Goal: Find specific page/section: Find specific page/section

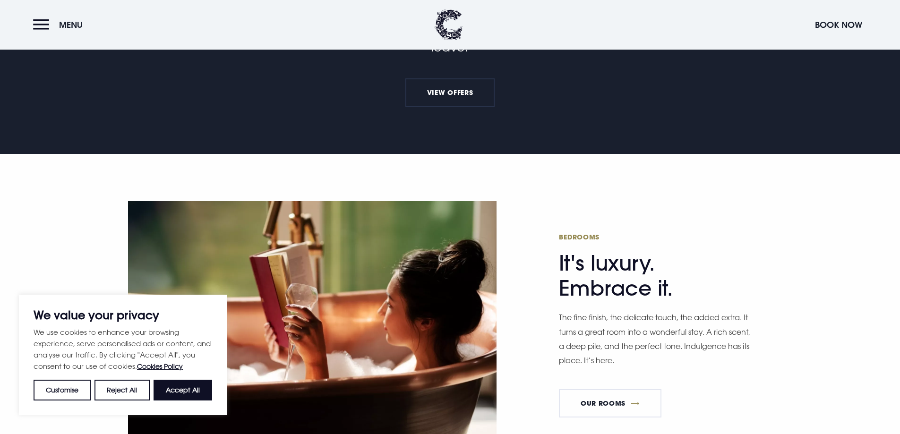
scroll to position [189, 0]
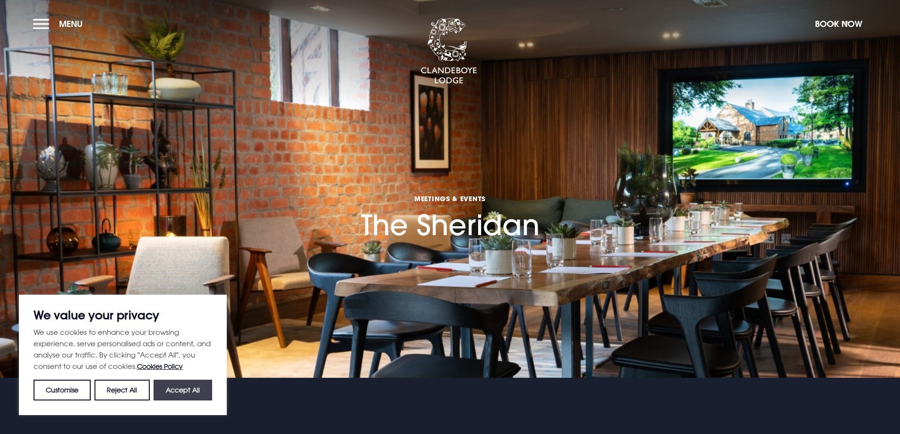
click at [188, 389] on button "Accept All" at bounding box center [183, 390] width 59 height 21
checkbox input "true"
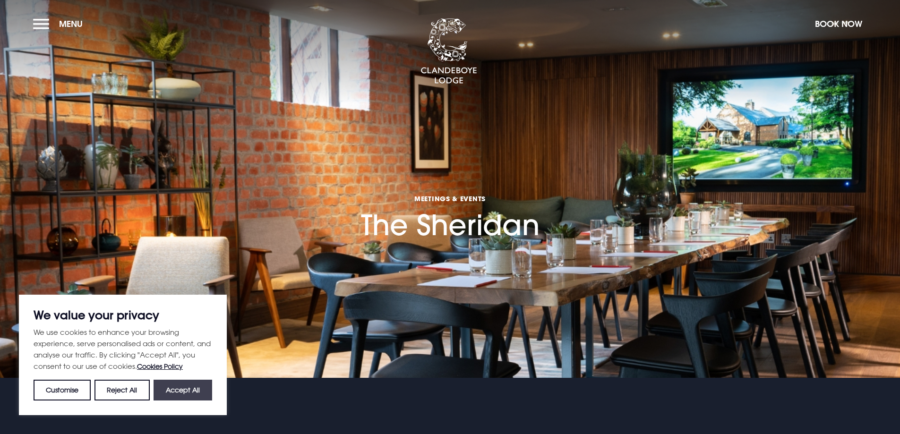
checkbox input "true"
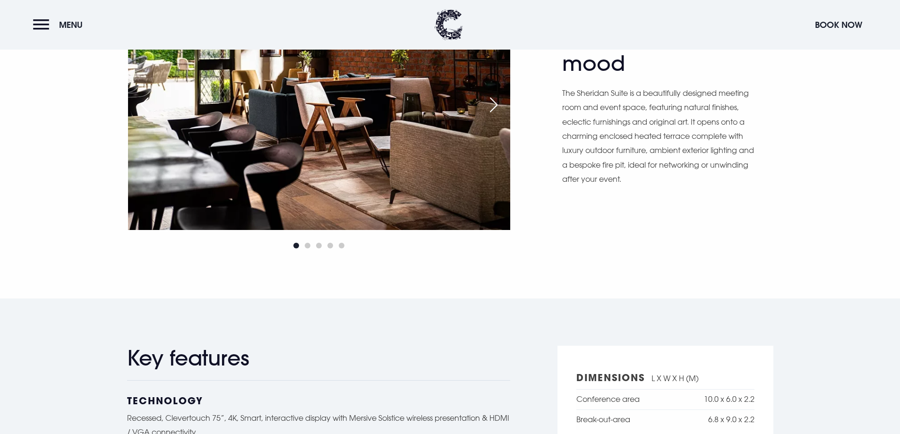
scroll to position [662, 0]
click at [65, 29] on span "Menu" at bounding box center [71, 24] width 24 height 11
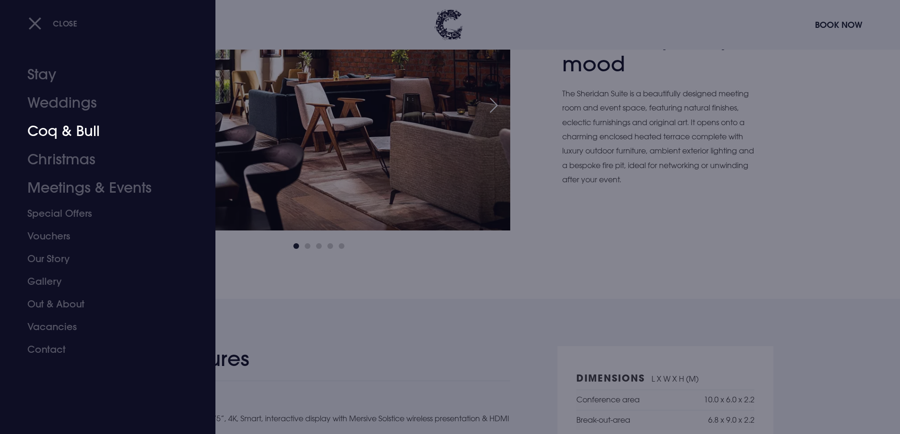
click at [53, 134] on link "Coq & Bull" at bounding box center [101, 131] width 149 height 28
